Goal: Task Accomplishment & Management: Use online tool/utility

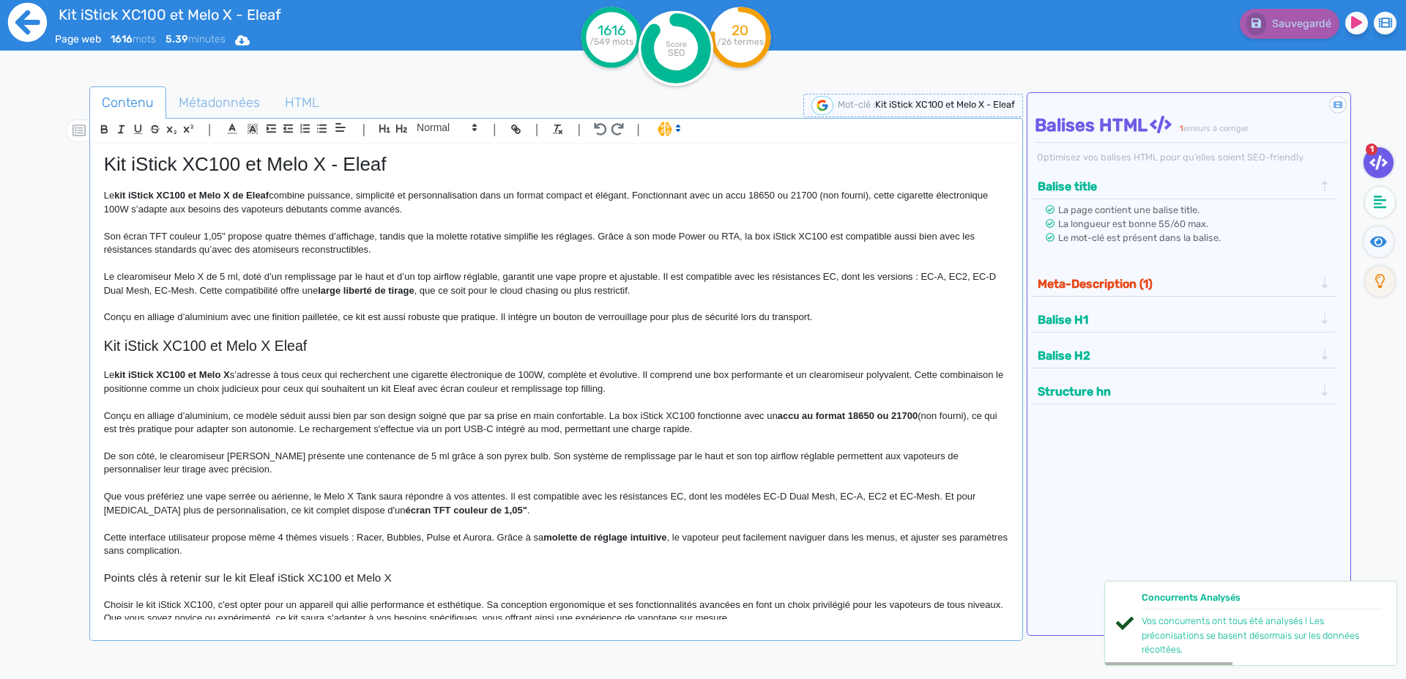
click at [23, 23] on icon at bounding box center [27, 22] width 40 height 40
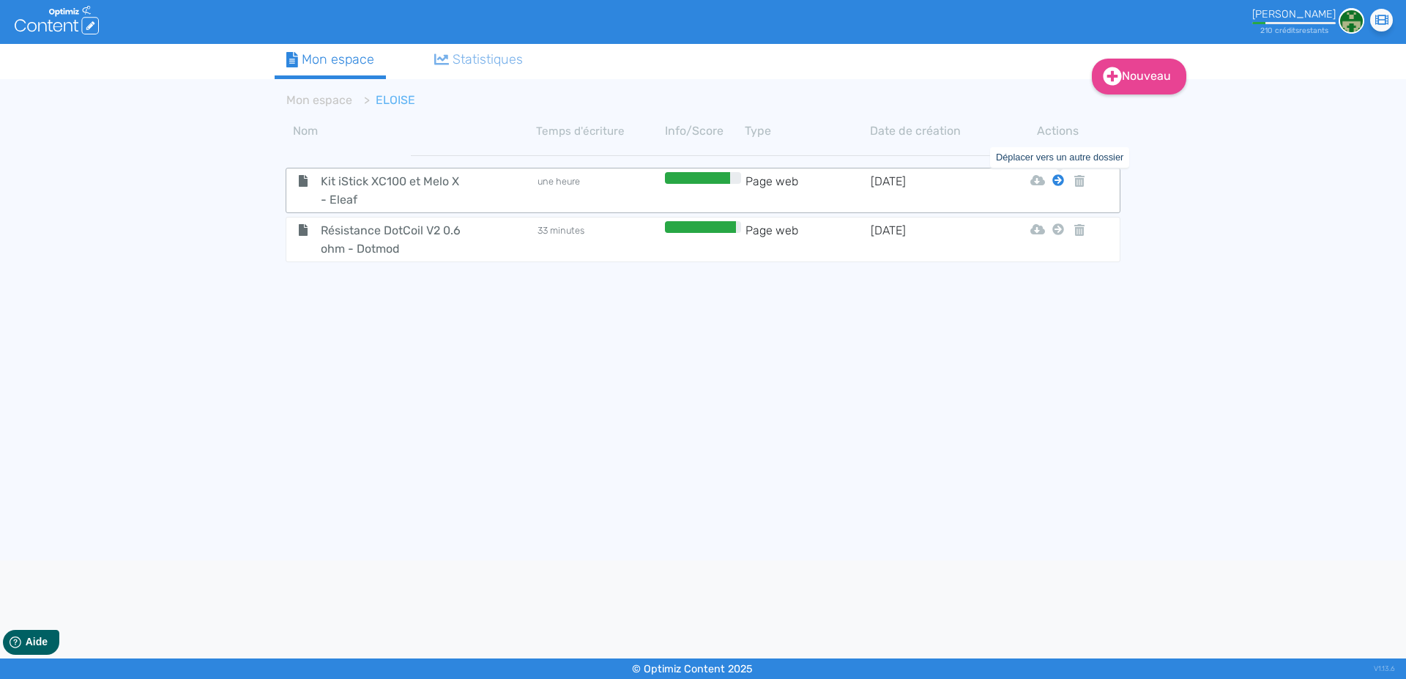
click at [1059, 184] on icon at bounding box center [1059, 180] width 12 height 12
click at [1048, 215] on button "Mon Espace" at bounding box center [1052, 216] width 126 height 23
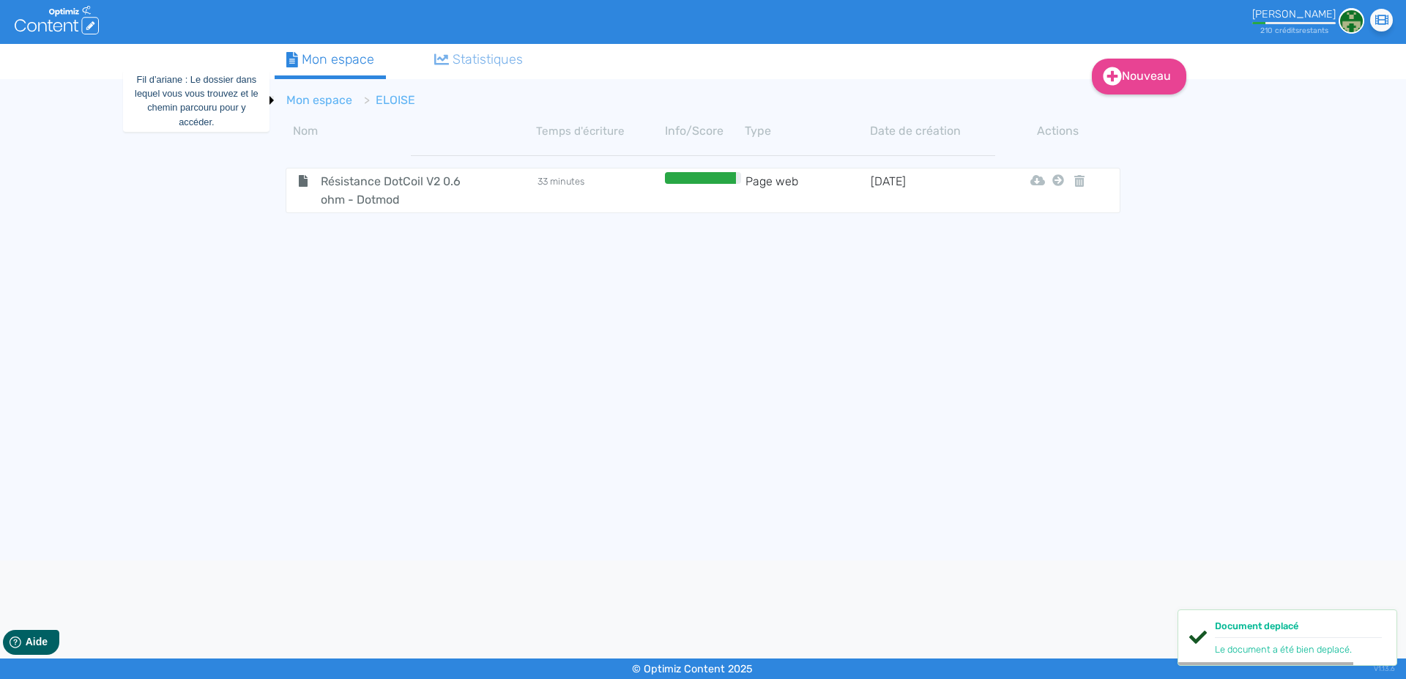
click at [322, 100] on link "Mon espace" at bounding box center [319, 100] width 66 height 14
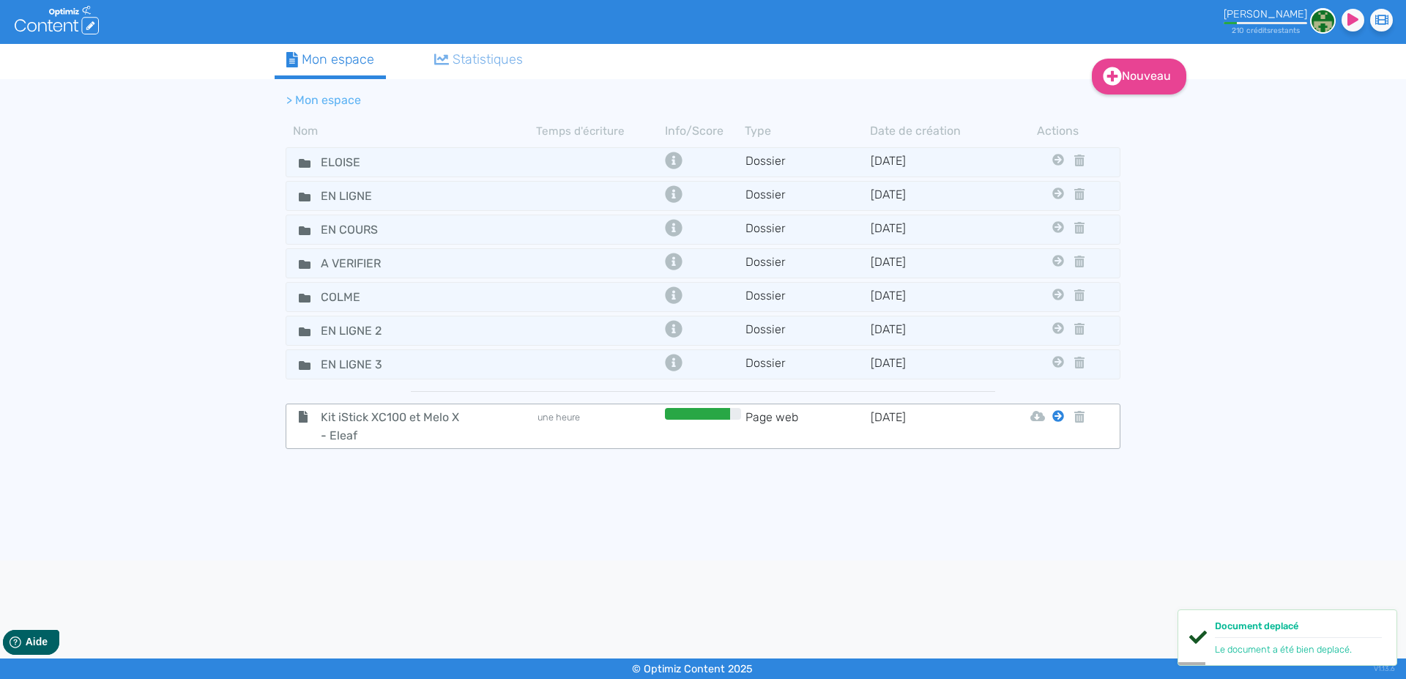
click at [1059, 417] on icon at bounding box center [1059, 416] width 12 height 12
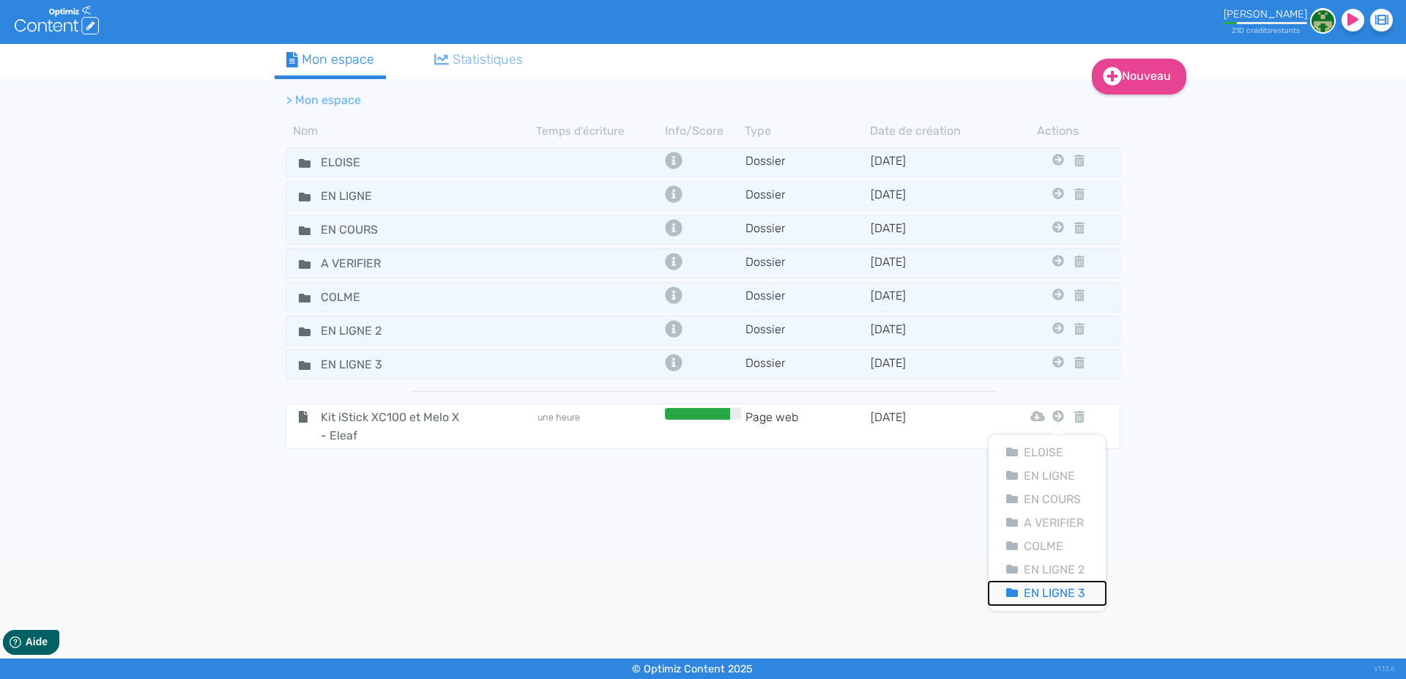
click at [1056, 590] on button "En Ligne 3" at bounding box center [1047, 593] width 117 height 23
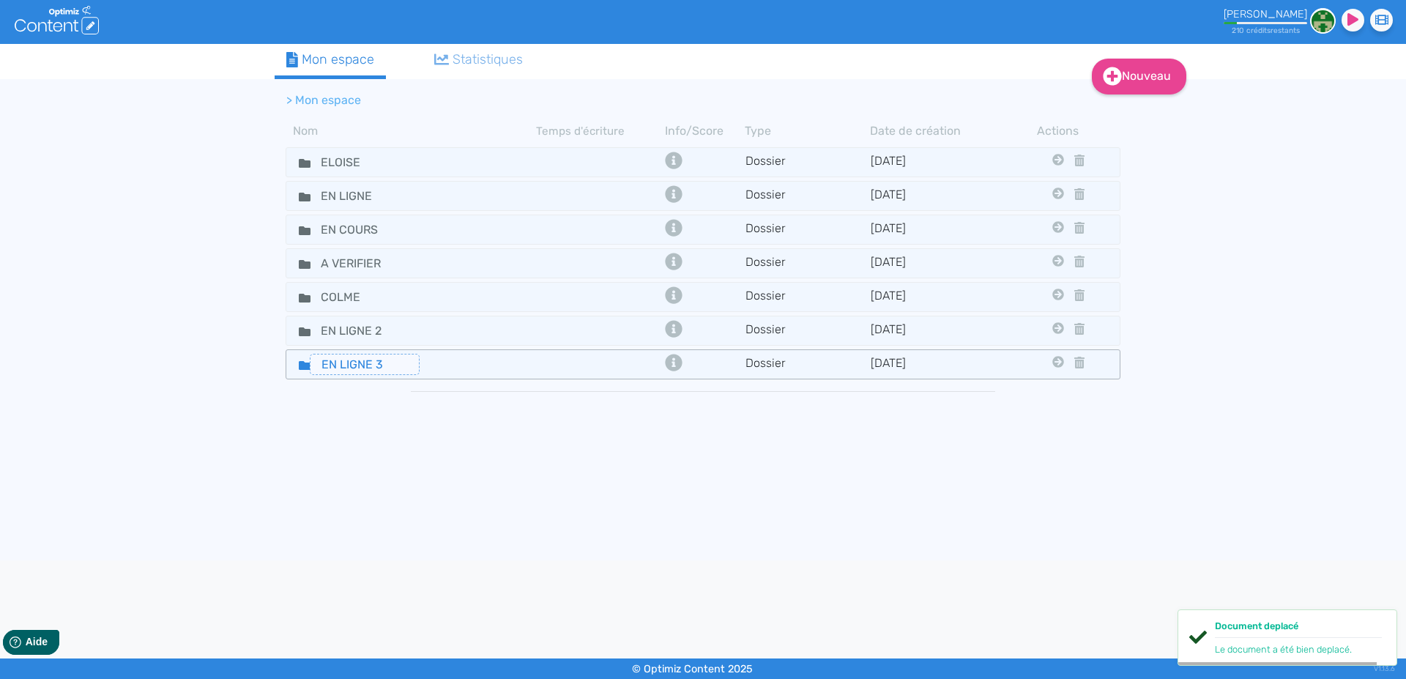
click at [317, 363] on input "EN LIGNE 3" at bounding box center [365, 364] width 110 height 21
click at [309, 363] on icon at bounding box center [305, 365] width 12 height 9
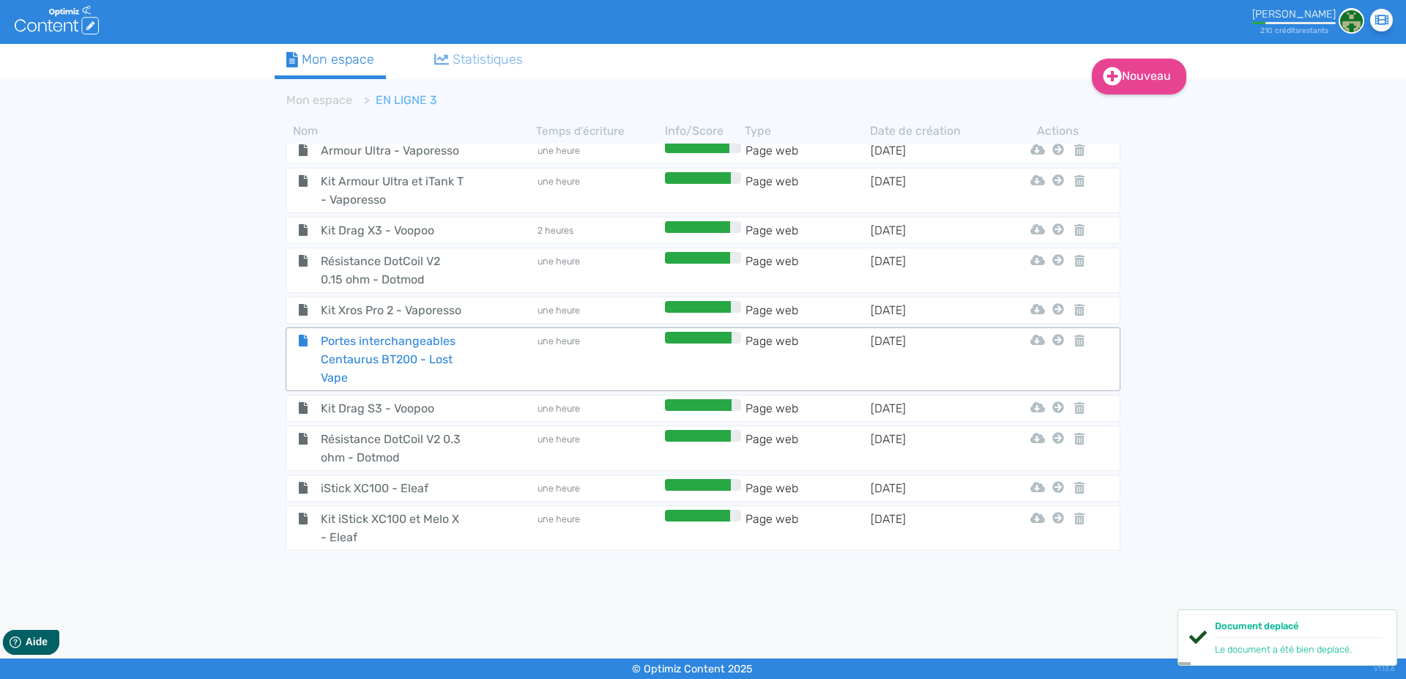
scroll to position [147, 0]
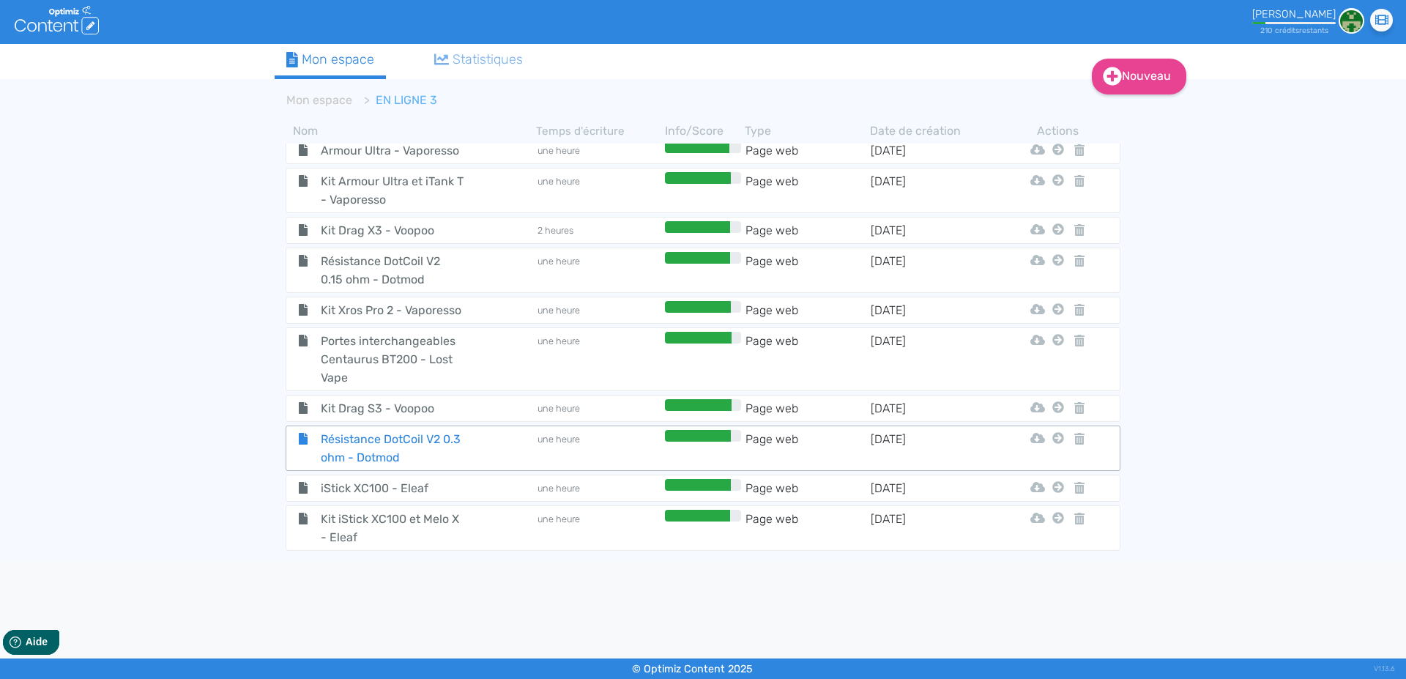
click at [377, 438] on span "Résistance DotCoil V2 0.3 ohm - Dotmod" at bounding box center [392, 448] width 165 height 37
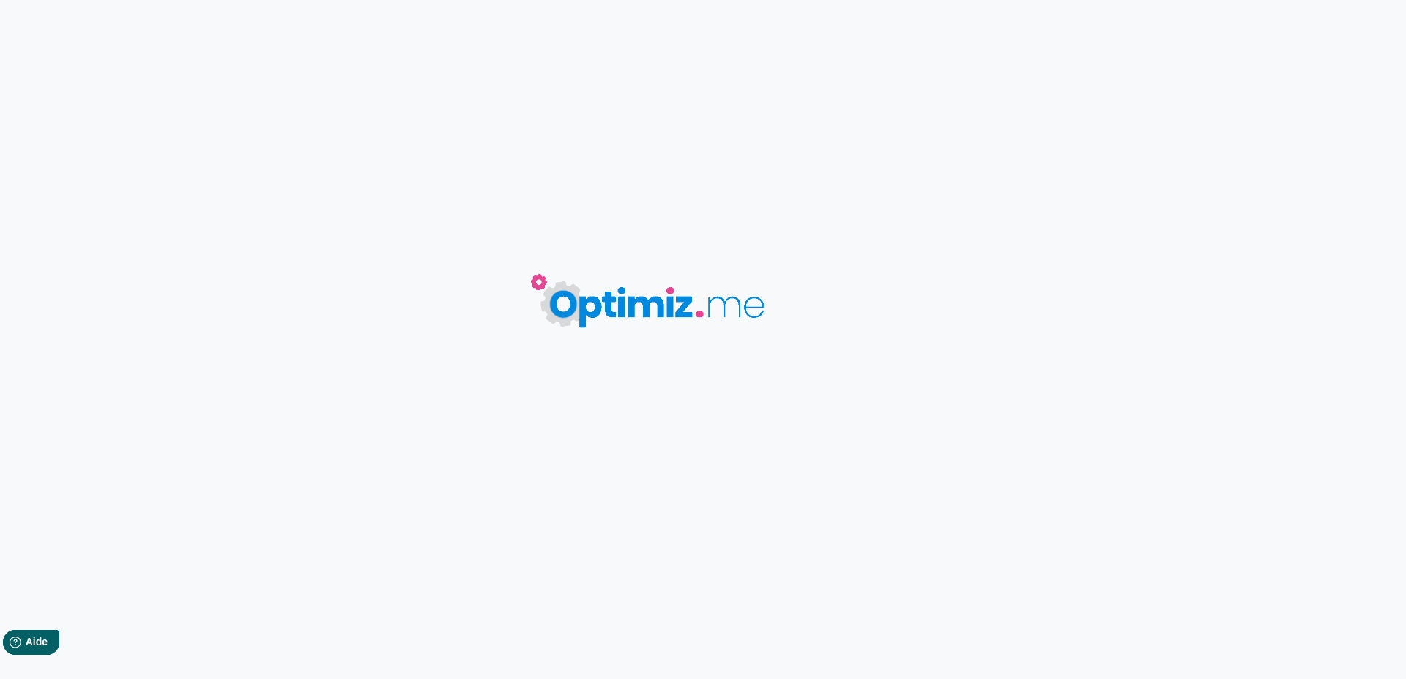
type input "Résistance DotCoil V2 0.3 ohm - Dotmod"
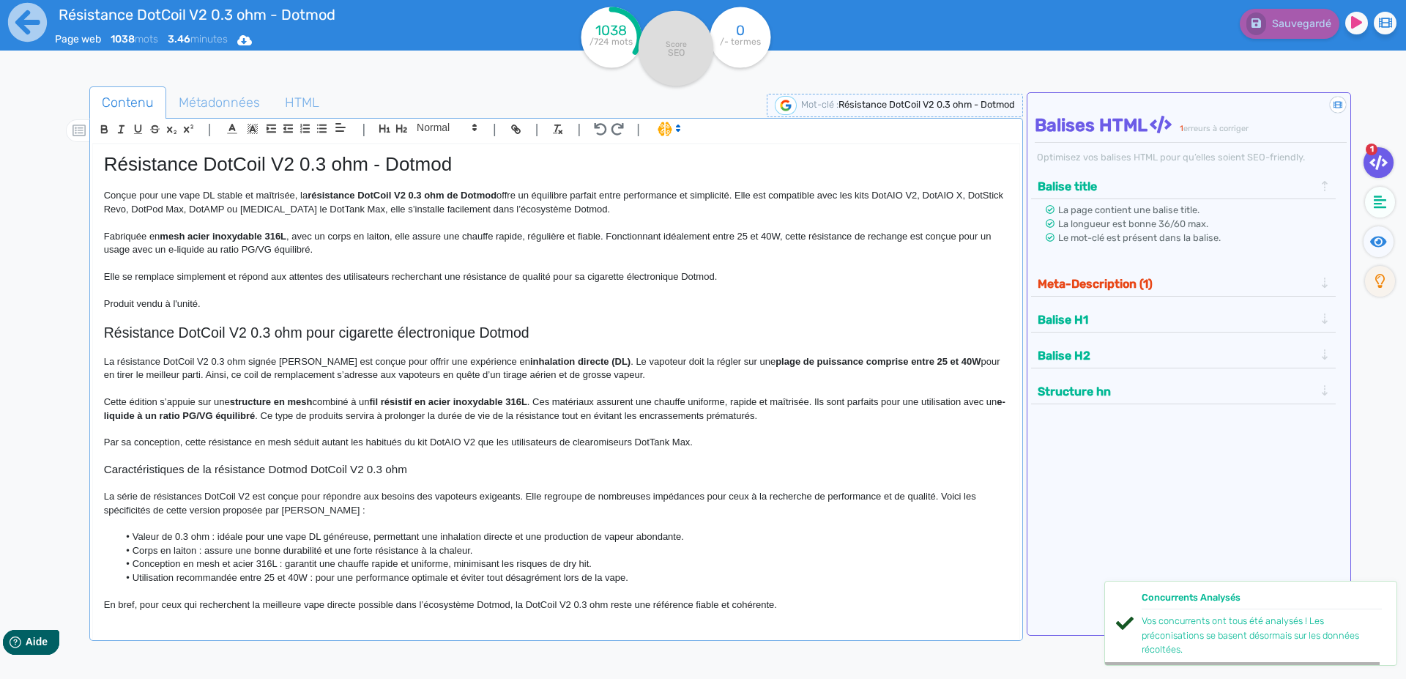
click at [374, 248] on p "Fabriquée en mesh acier inoxydable 316L , avec un corps en laiton, elle assure …" at bounding box center [556, 243] width 905 height 27
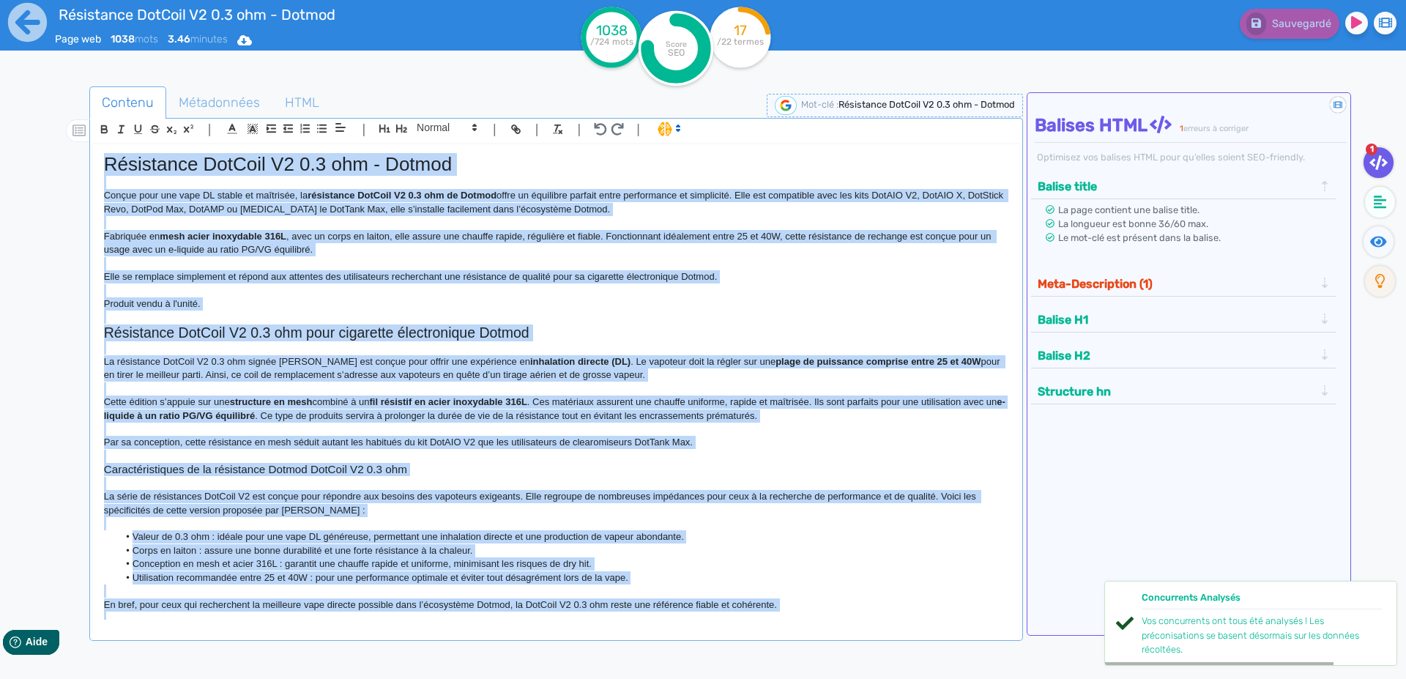
copy div "Loremipsum DolOrsi A9 2.9 con - Adipis Elitse doei tem inci UT labore et dolore…"
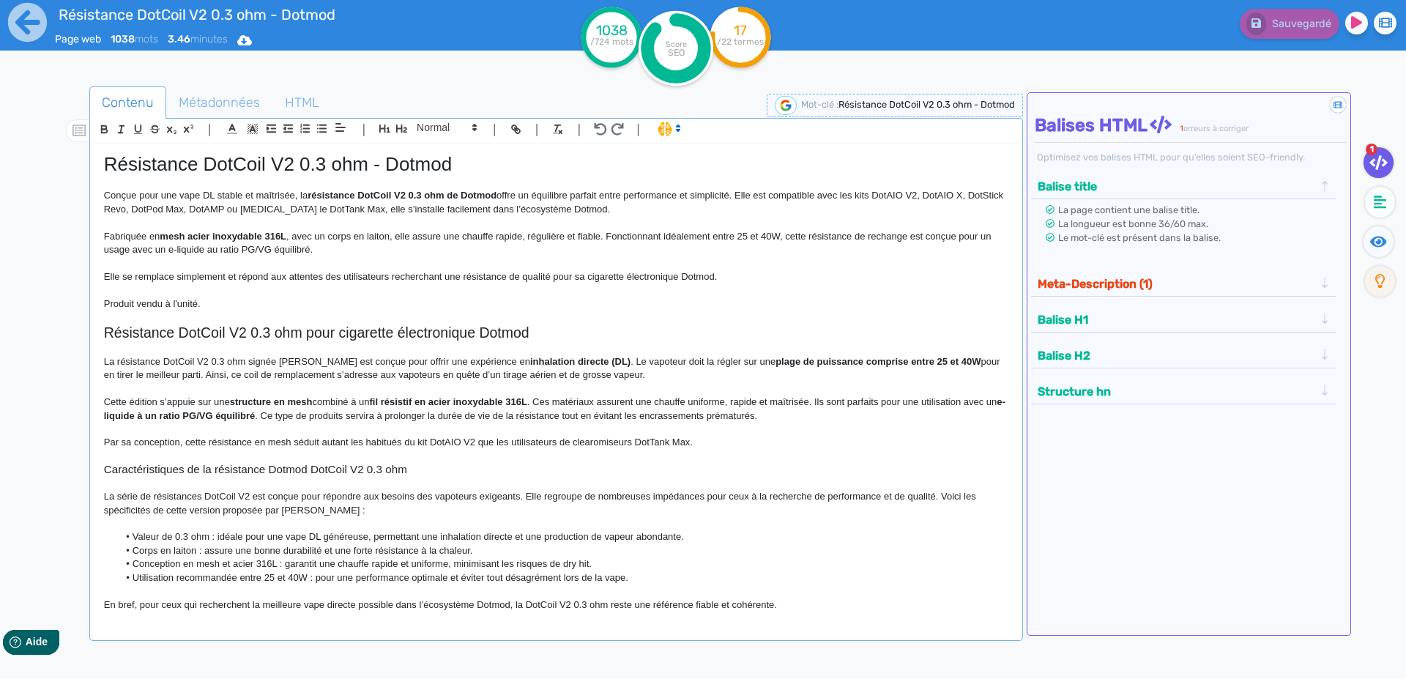
click at [2, 29] on div "Résistance DotCoil V2 0.3 ohm - Dotmod Page web 1038 mots 3.46 minutes Html Pdf…" at bounding box center [281, 36] width 563 height 72
click at [27, 26] on icon at bounding box center [27, 22] width 39 height 39
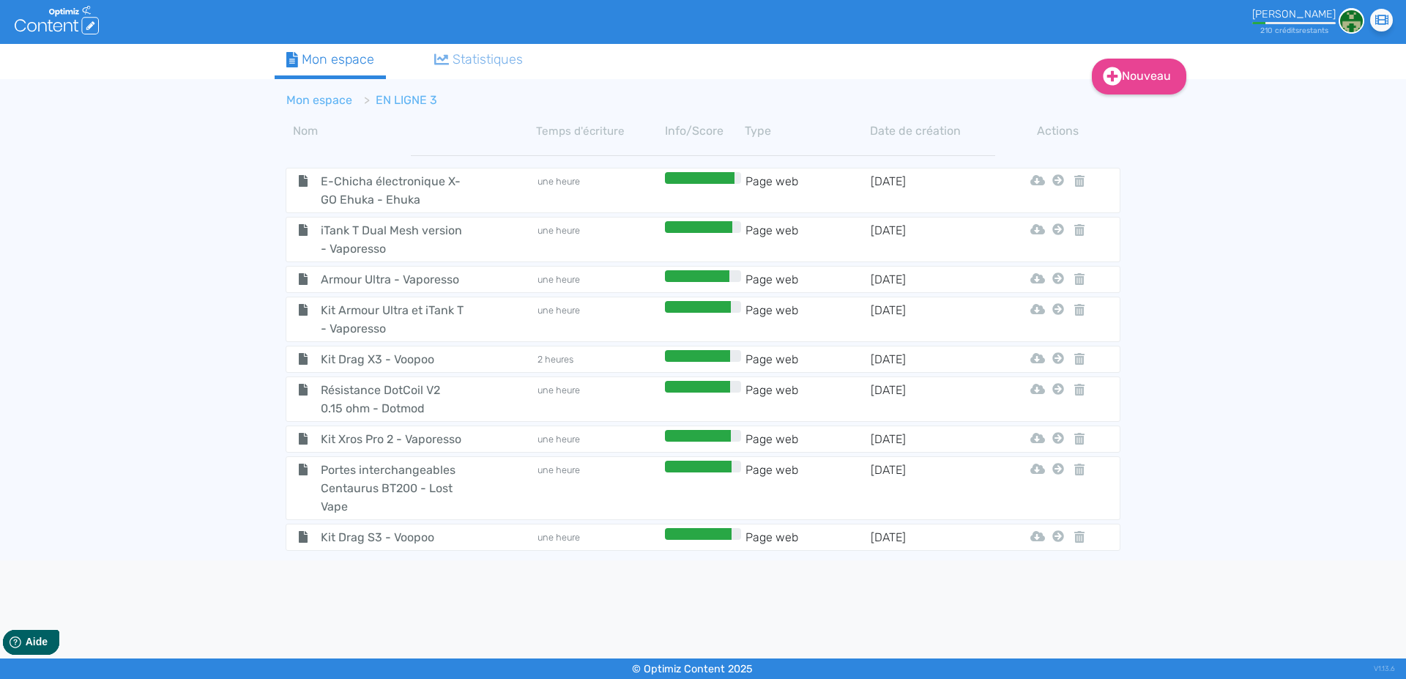
click at [323, 103] on link "Mon espace" at bounding box center [319, 100] width 66 height 14
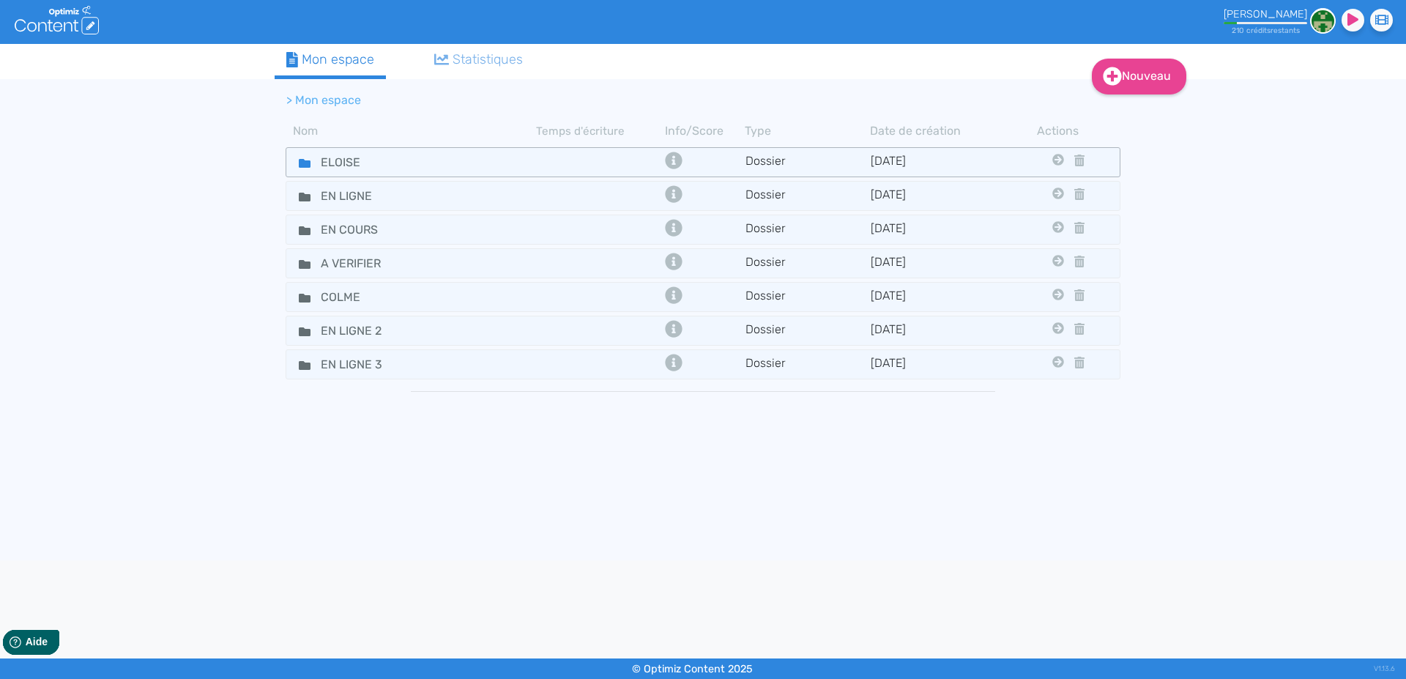
click at [300, 159] on icon at bounding box center [305, 163] width 12 height 9
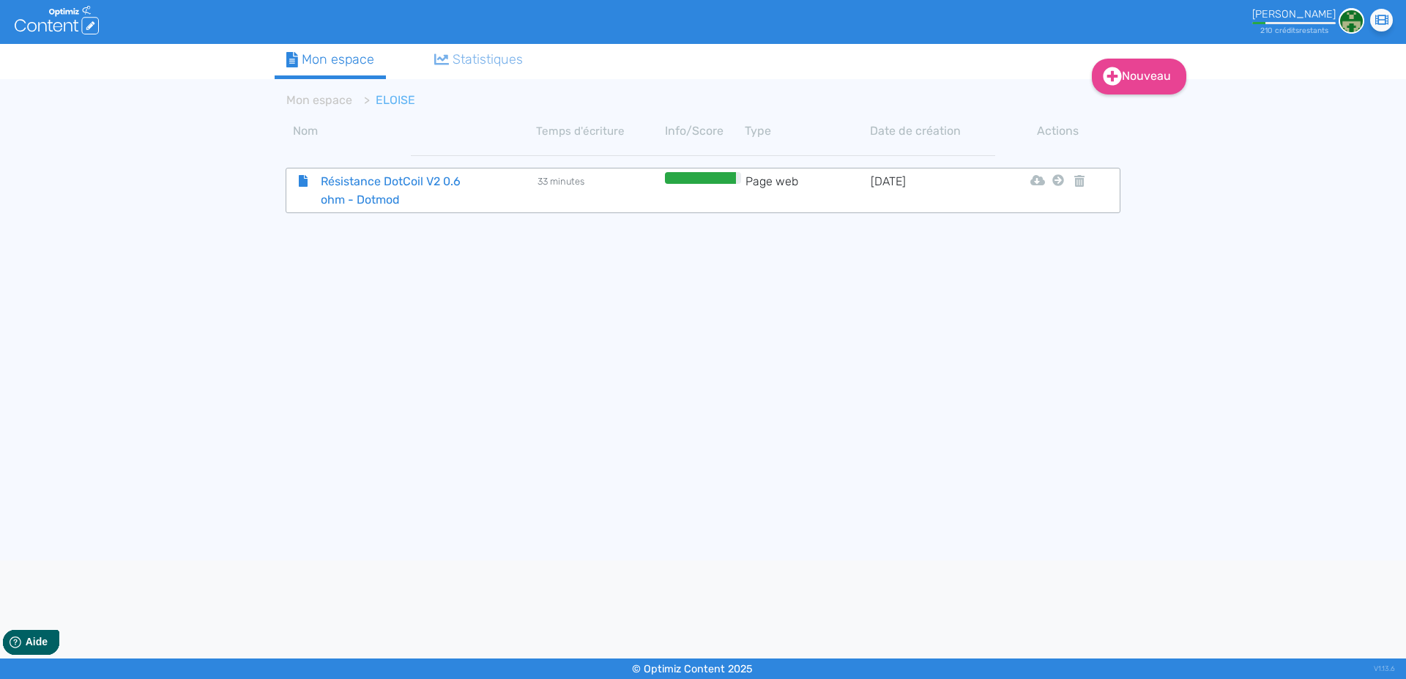
click at [341, 190] on span "Résistance DotCoil V2 0.6 ohm - Dotmod" at bounding box center [392, 190] width 165 height 37
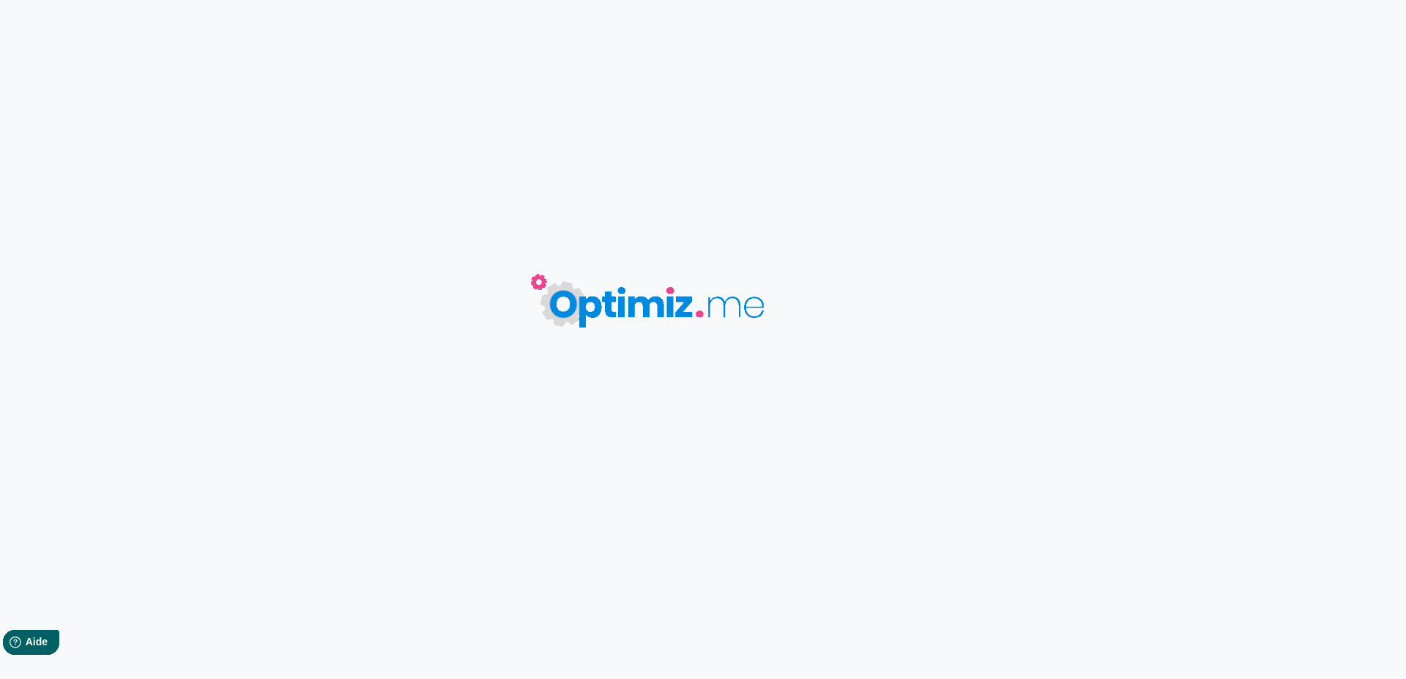
type input "Résistance DotCoil V2 0.6 ohm - Dotmod"
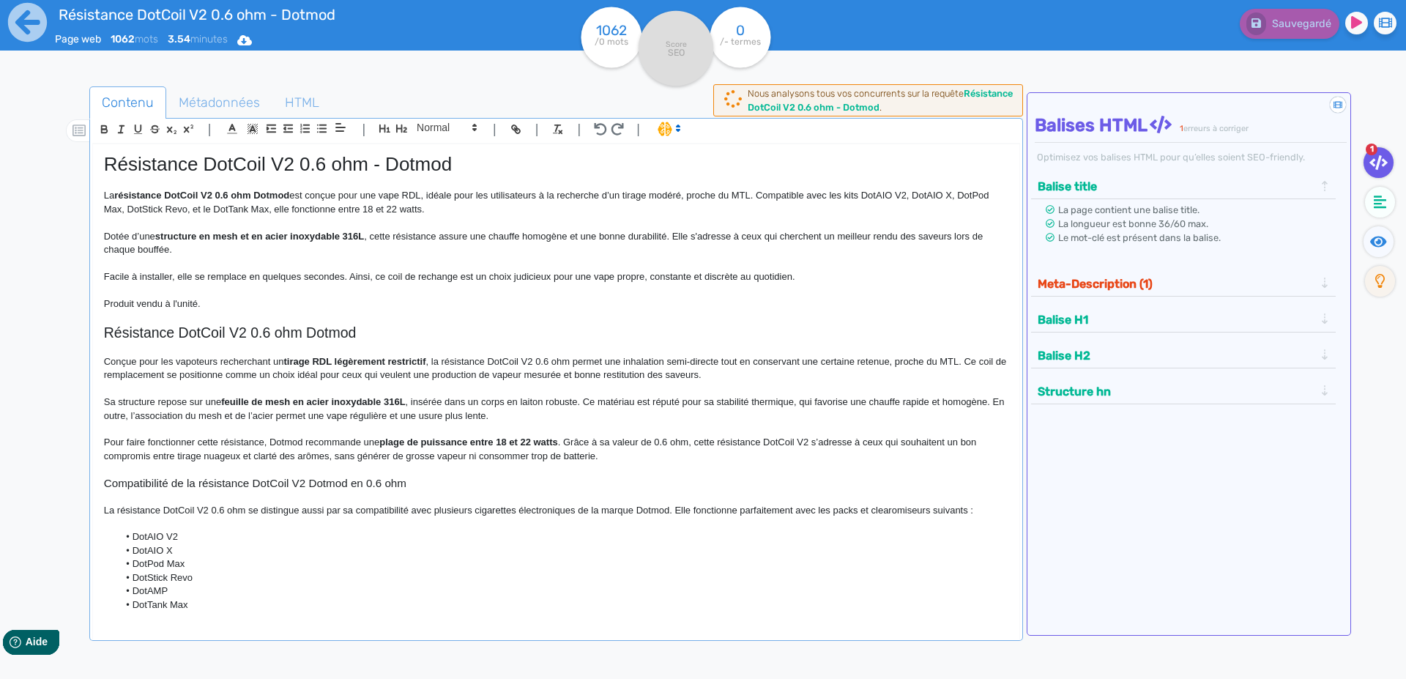
click at [340, 253] on p "Dotée d’une structure en mesh et en acier inoxydable 316L , cette résistance as…" at bounding box center [556, 243] width 905 height 27
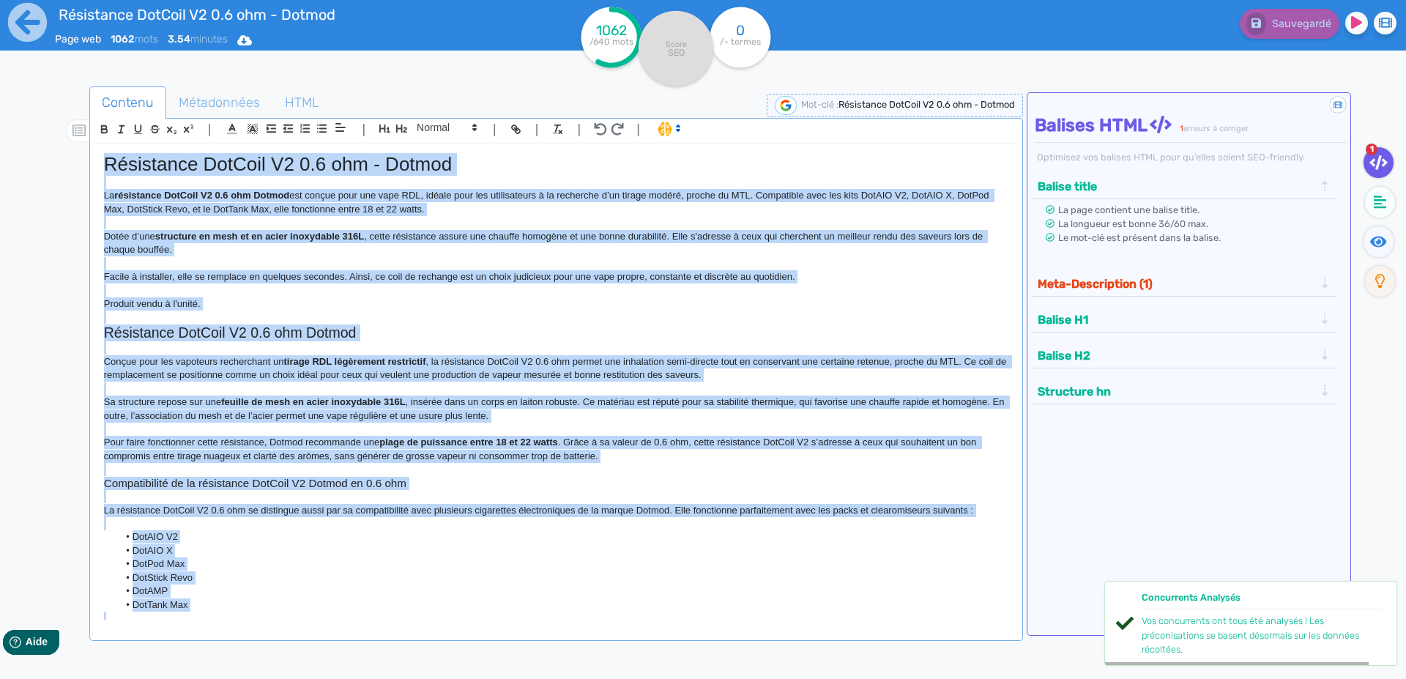
copy div "Loremipsum DolOrsi A8 4.3 con - Adipis El seddoeiusm TemPori U4 2.5 lab Etdolo …"
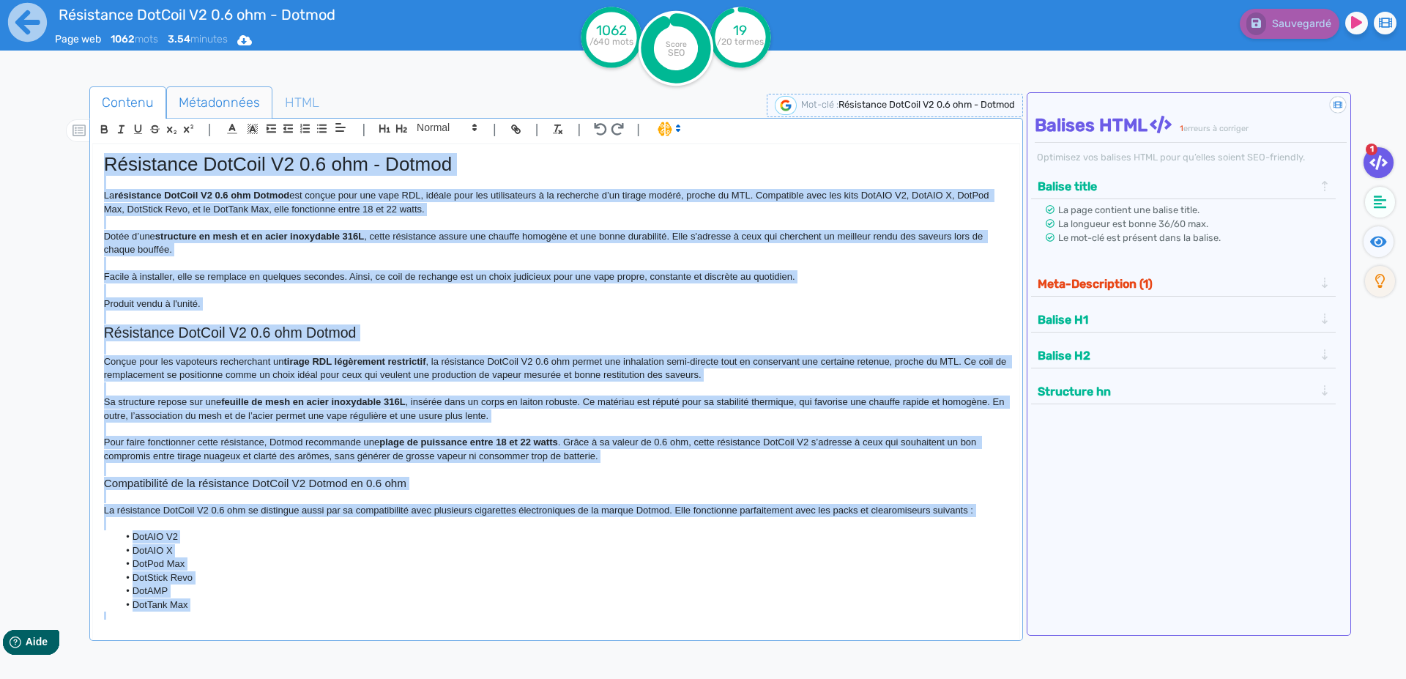
click at [203, 103] on span "Métadonnées" at bounding box center [219, 103] width 105 height 40
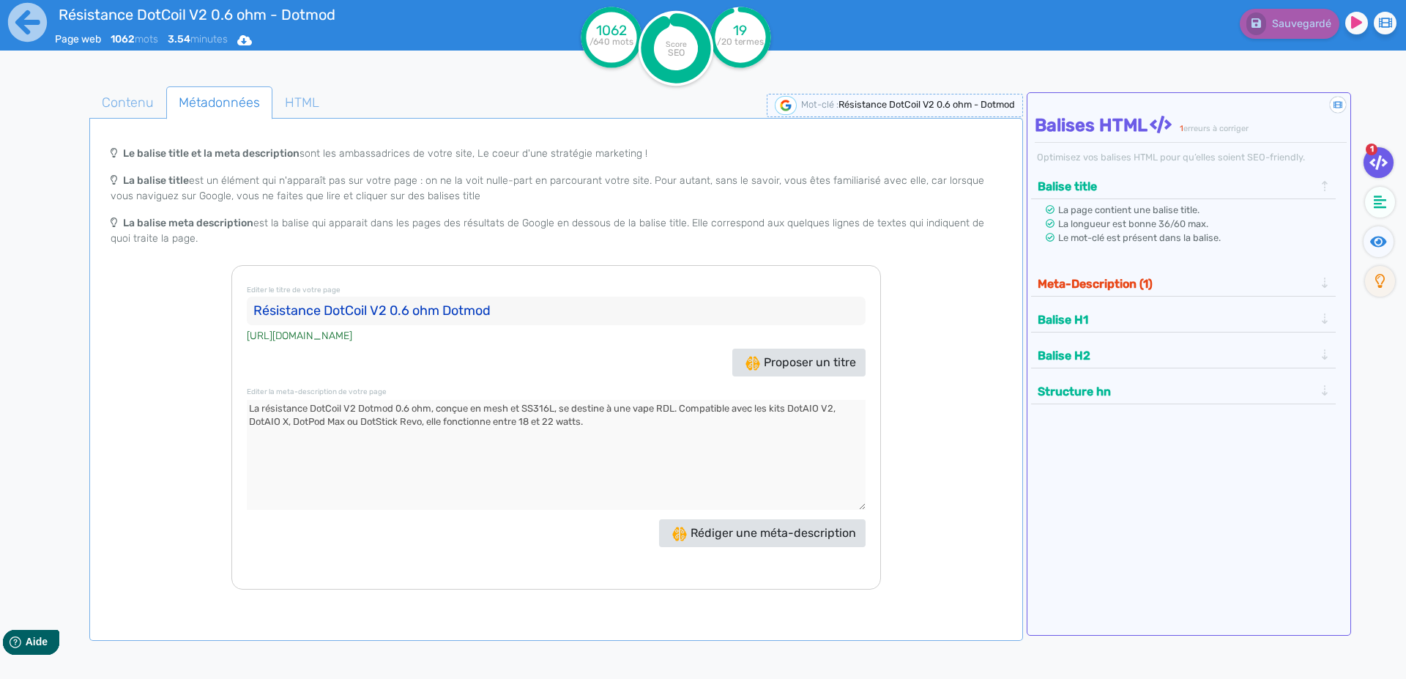
click at [296, 316] on input "Résistance DotCoil V2 0.6 ohm Dotmod" at bounding box center [556, 311] width 619 height 29
click at [287, 411] on textarea at bounding box center [556, 455] width 619 height 110
click at [11, 27] on icon at bounding box center [27, 22] width 39 height 39
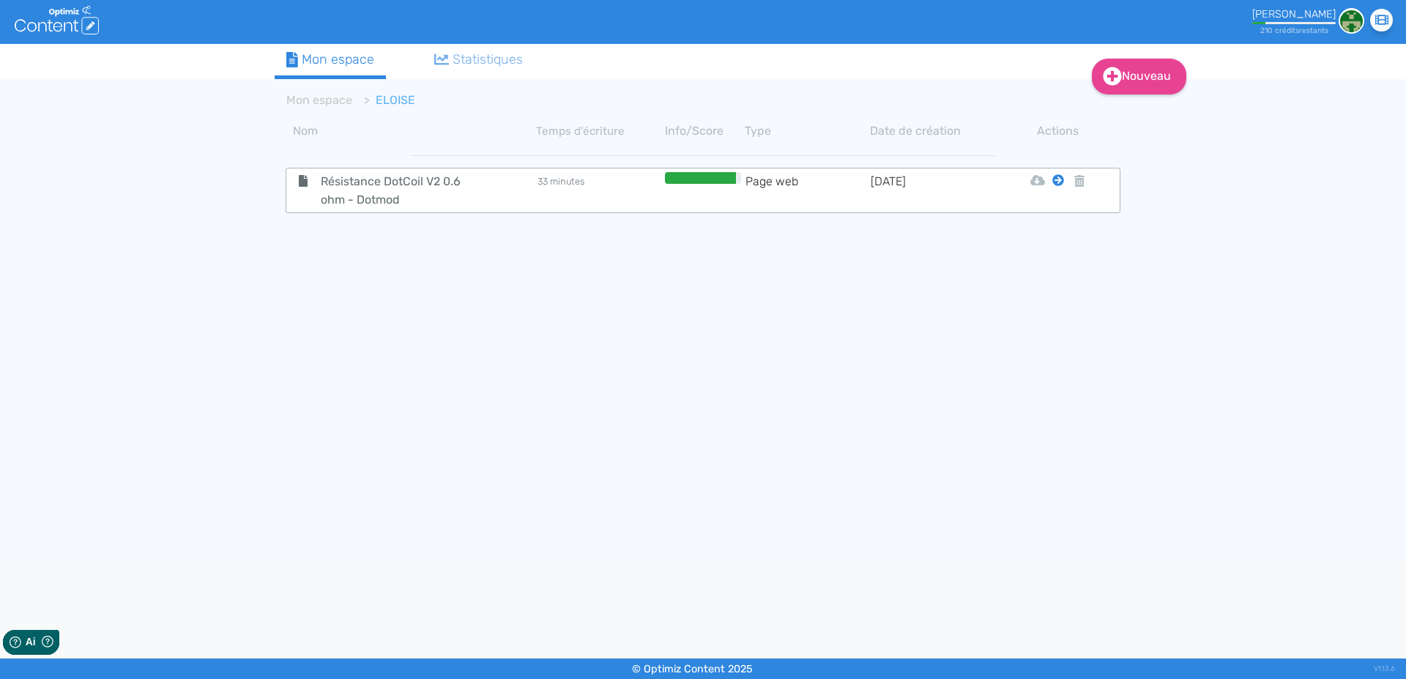
click at [1058, 185] on icon at bounding box center [1059, 180] width 12 height 12
click at [1052, 212] on button "Mon Espace" at bounding box center [1052, 216] width 126 height 23
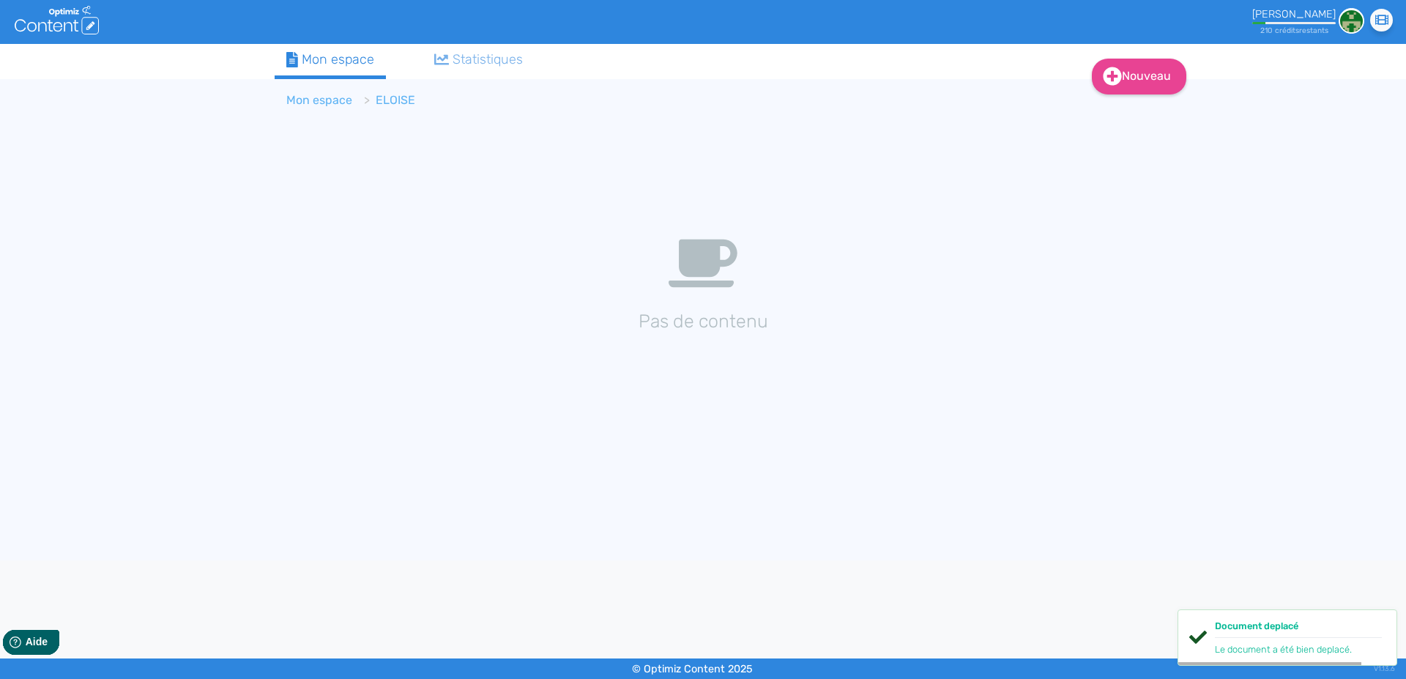
click at [318, 101] on link "Mon espace" at bounding box center [319, 100] width 66 height 14
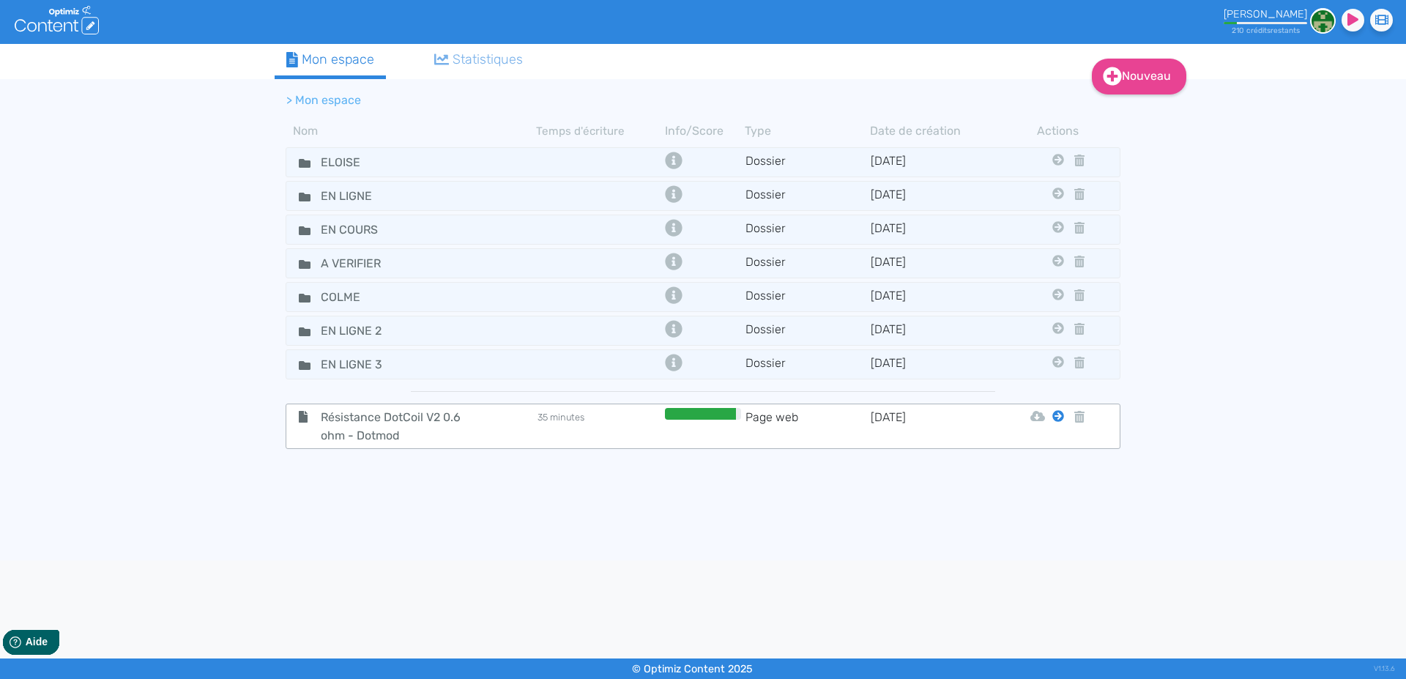
click at [1061, 418] on icon at bounding box center [1059, 416] width 12 height 12
click at [1057, 592] on button "En Ligne 3" at bounding box center [1047, 593] width 117 height 23
